Goal: Information Seeking & Learning: Learn about a topic

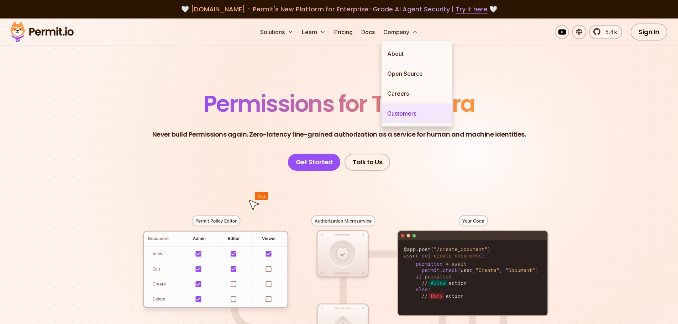
click at [396, 108] on link "Customers" at bounding box center [417, 114] width 71 height 20
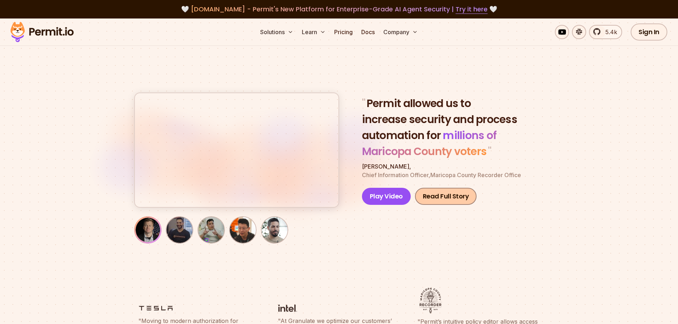
click at [458, 194] on link "Read Full Story" at bounding box center [446, 196] width 62 height 17
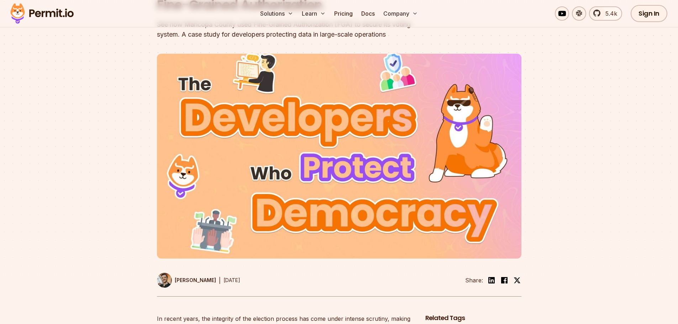
scroll to position [71, 0]
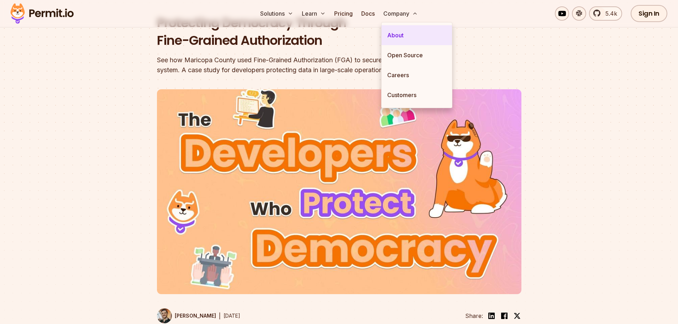
click at [398, 33] on link "About" at bounding box center [417, 35] width 71 height 20
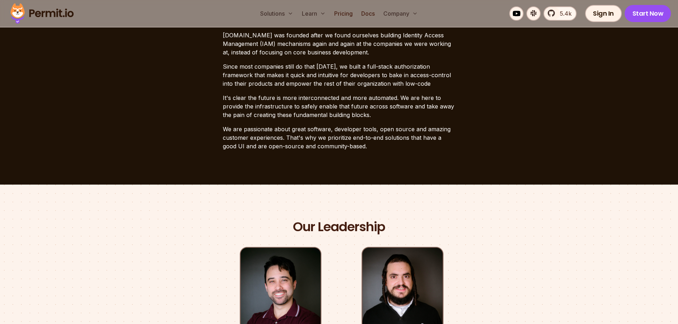
scroll to position [356, 0]
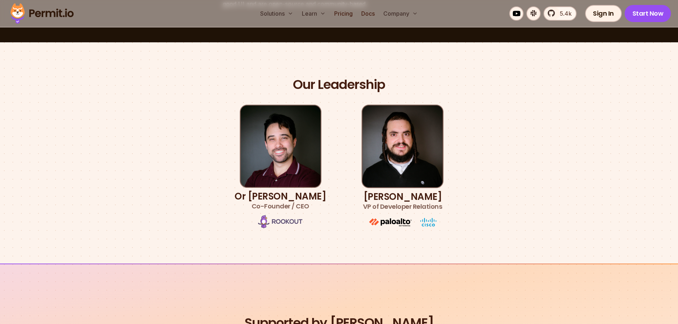
click at [293, 223] on img at bounding box center [280, 222] width 45 height 14
click at [293, 196] on h3 "Or Weis Co-Founder / CEO" at bounding box center [281, 202] width 92 height 20
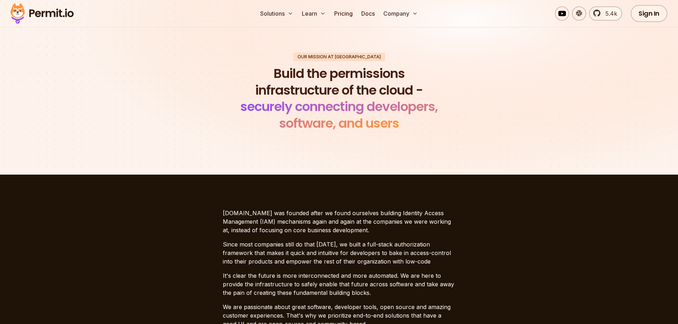
scroll to position [0, 0]
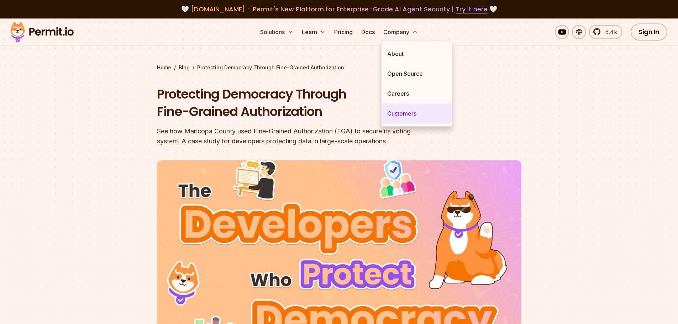
click at [403, 117] on link "Customers" at bounding box center [417, 114] width 71 height 20
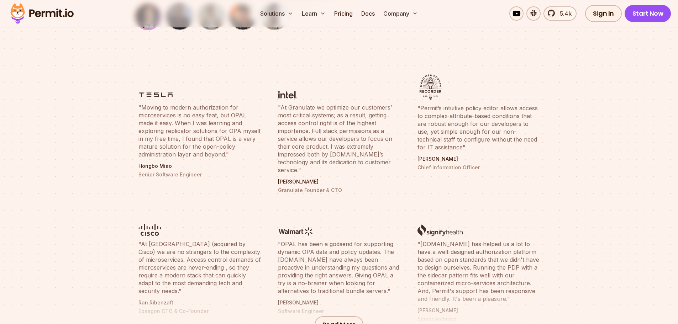
scroll to position [321, 0]
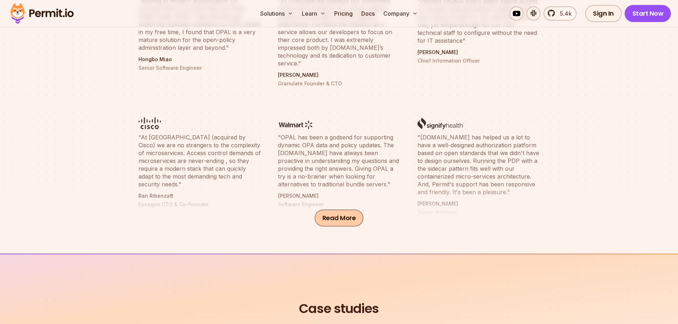
click at [354, 212] on button "Read More" at bounding box center [339, 218] width 49 height 17
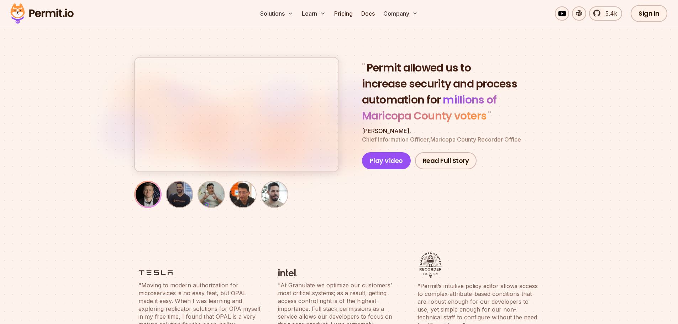
scroll to position [0, 0]
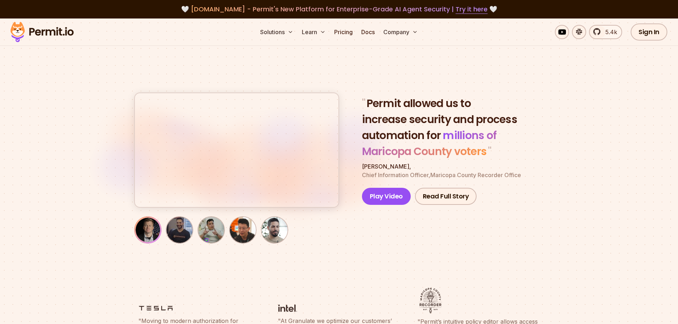
click at [67, 24] on img at bounding box center [42, 32] width 70 height 24
